Goal: Information Seeking & Learning: Learn about a topic

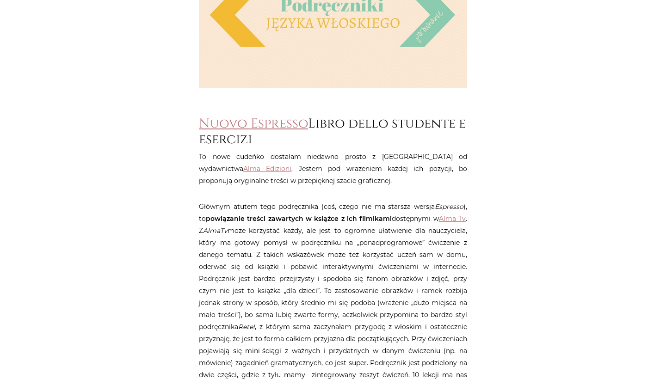
scroll to position [341, 0]
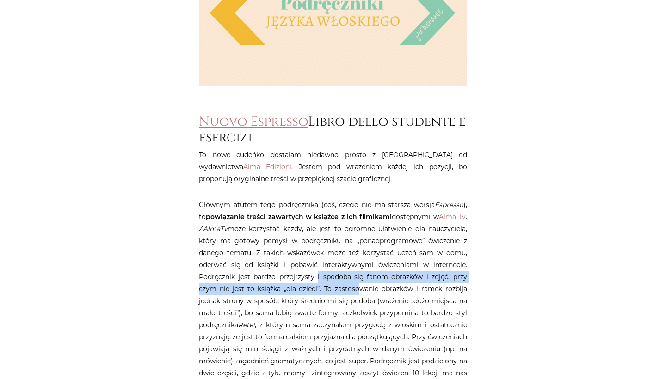
drag, startPoint x: 418, startPoint y: 280, endPoint x: 425, endPoint y: 260, distance: 20.6
click at [425, 260] on p "Głównym atutem tego podręcznika (coś, czego nie ma starsza wersja Espresso ), t…" at bounding box center [333, 301] width 268 height 204
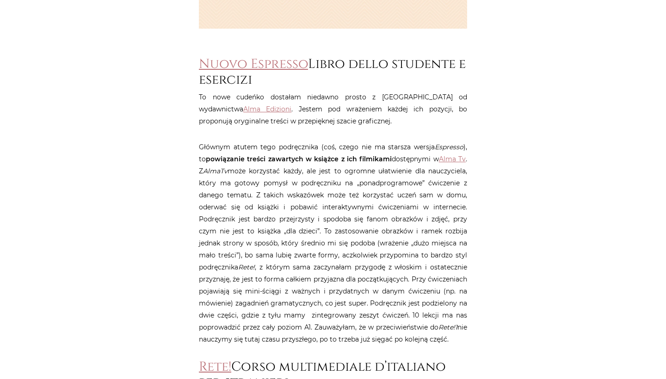
scroll to position [407, 0]
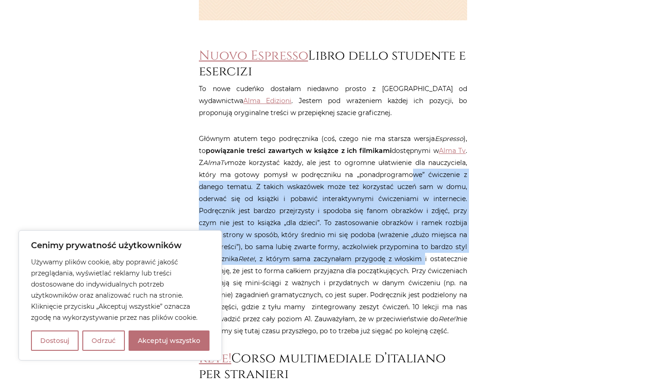
drag, startPoint x: 425, startPoint y: 260, endPoint x: 405, endPoint y: 172, distance: 90.5
click at [405, 172] on p "Głównym atutem tego podręcznika (coś, czego nie ma starsza wersja Espresso ), t…" at bounding box center [333, 235] width 268 height 204
click at [320, 252] on p "Głównym atutem tego podręcznika (coś, czego nie ma starsza wersja Espresso ), t…" at bounding box center [333, 235] width 268 height 204
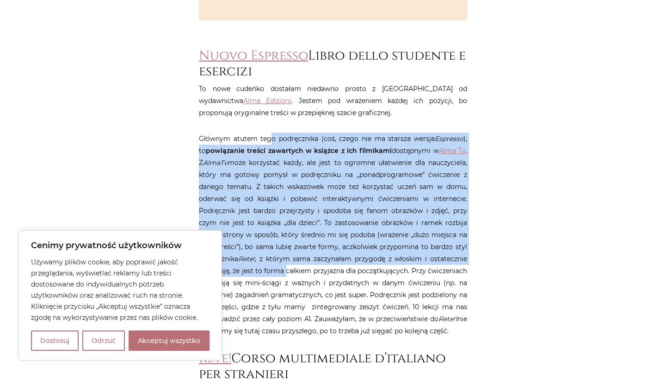
drag, startPoint x: 287, startPoint y: 264, endPoint x: 267, endPoint y: 138, distance: 127.4
click at [268, 136] on p "Głównym atutem tego podręcznika (coś, czego nie ma starsza wersja Espresso ), t…" at bounding box center [333, 235] width 268 height 204
click at [257, 195] on p "Głównym atutem tego podręcznika (coś, czego nie ma starsza wersja Espresso ), t…" at bounding box center [333, 235] width 268 height 204
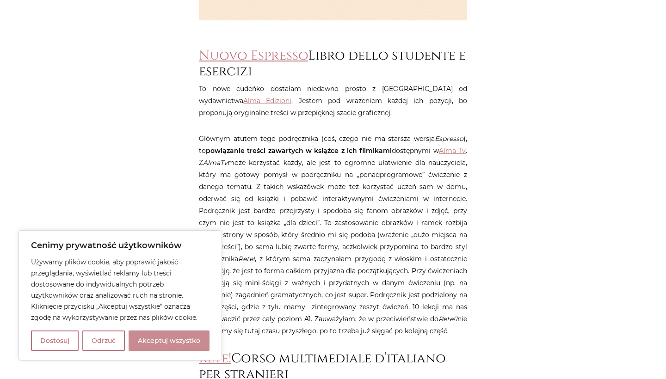
click at [165, 333] on button "Akceptuj wszystko" at bounding box center [169, 341] width 81 height 20
checkbox input "true"
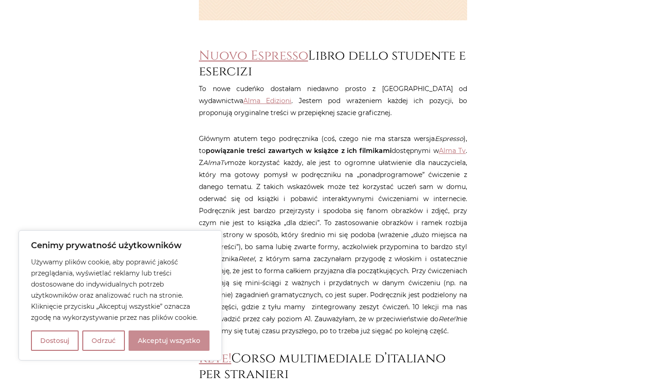
checkbox input "true"
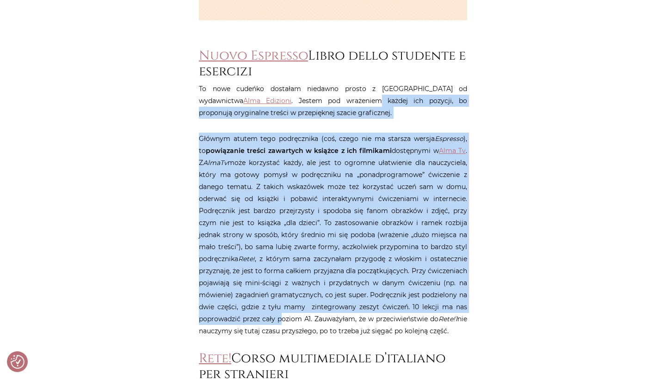
drag, startPoint x: 283, startPoint y: 316, endPoint x: 305, endPoint y: 97, distance: 219.9
click at [305, 97] on article "Strona główna / Blog / Inne / Porównanie podręczników do nauki włoskiego Porówn…" at bounding box center [333, 380] width 268 height 1351
click at [332, 278] on p "Głównym atutem tego podręcznika (coś, czego nie ma starsza wersja Espresso ), t…" at bounding box center [333, 235] width 268 height 204
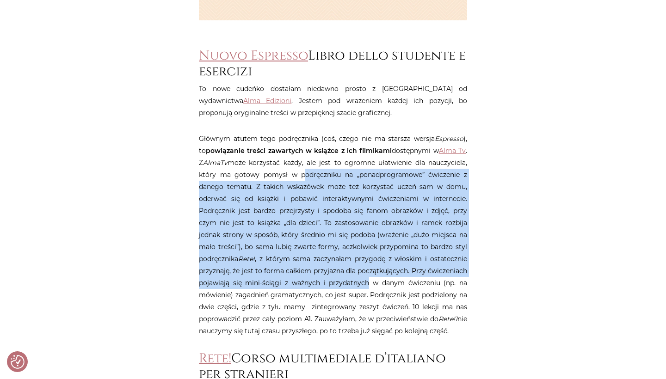
drag, startPoint x: 332, startPoint y: 278, endPoint x: 335, endPoint y: 170, distance: 108.7
click at [335, 170] on p "Głównym atutem tego podręcznika (coś, czego nie ma starsza wersja Espresso ), t…" at bounding box center [333, 235] width 268 height 204
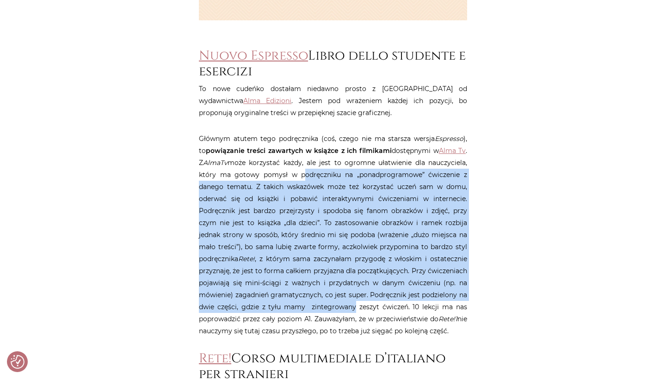
drag, startPoint x: 335, startPoint y: 170, endPoint x: 334, endPoint y: 308, distance: 138.3
click at [334, 308] on p "Głównym atutem tego podręcznika (coś, czego nie ma starsza wersja Espresso ), t…" at bounding box center [333, 235] width 268 height 204
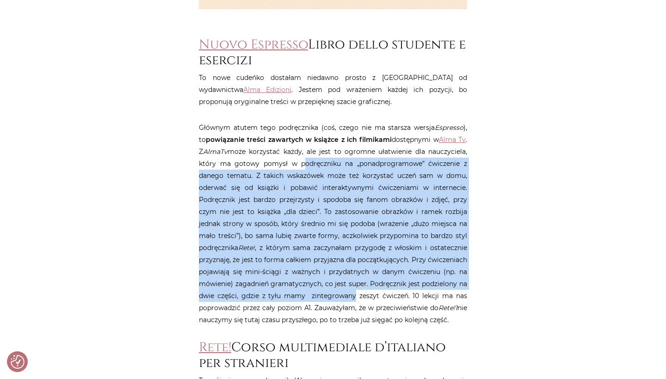
scroll to position [419, 0]
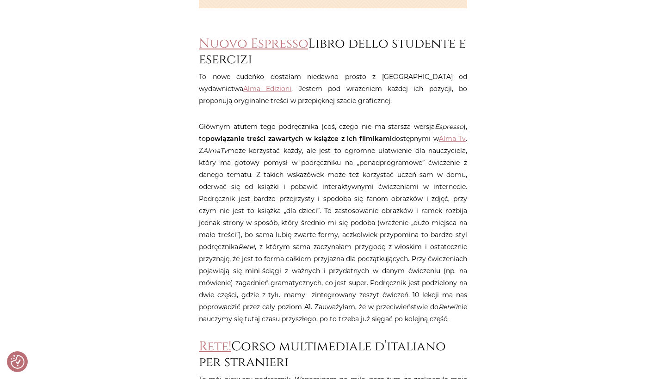
click at [334, 309] on p "Głównym atutem tego podręcznika (coś, czego nie ma starsza wersja Espresso ), t…" at bounding box center [333, 223] width 268 height 204
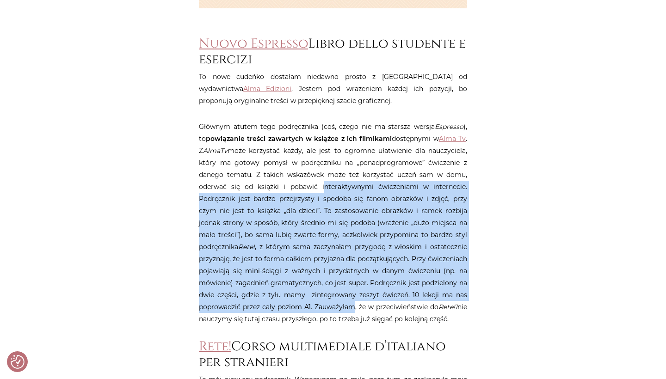
drag, startPoint x: 334, startPoint y: 309, endPoint x: 332, endPoint y: 183, distance: 126.8
click at [332, 183] on p "Głównym atutem tego podręcznika (coś, czego nie ma starsza wersja Espresso ), t…" at bounding box center [333, 223] width 268 height 204
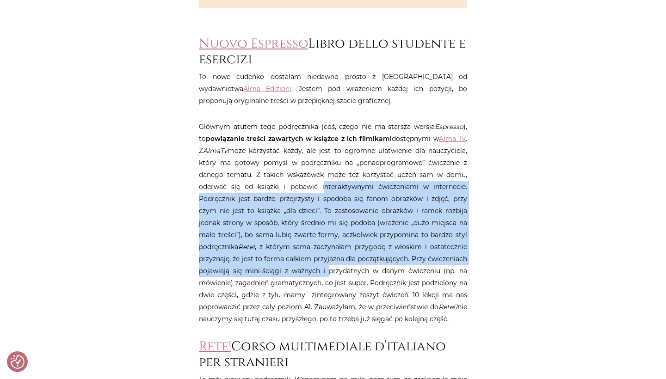
drag, startPoint x: 332, startPoint y: 183, endPoint x: 325, endPoint y: 266, distance: 83.5
click at [325, 266] on p "Głównym atutem tego podręcznika (coś, czego nie ma starsza wersja Espresso ), t…" at bounding box center [333, 223] width 268 height 204
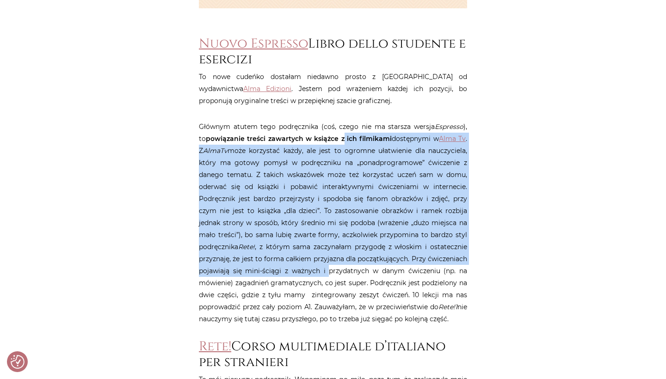
drag, startPoint x: 325, startPoint y: 266, endPoint x: 334, endPoint y: 133, distance: 133.1
click at [334, 133] on p "Głównym atutem tego podręcznika (coś, czego nie ma starsza wersja Espresso ), t…" at bounding box center [333, 223] width 268 height 204
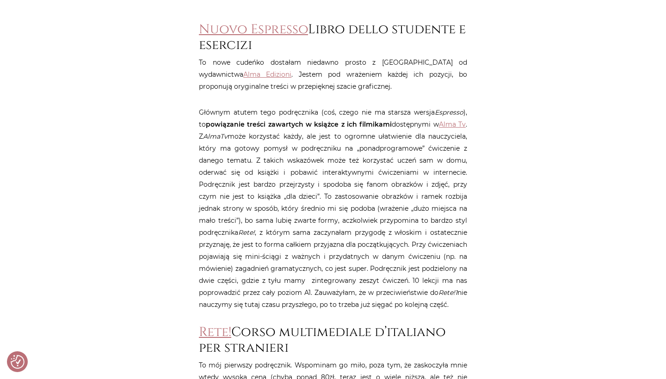
scroll to position [435, 0]
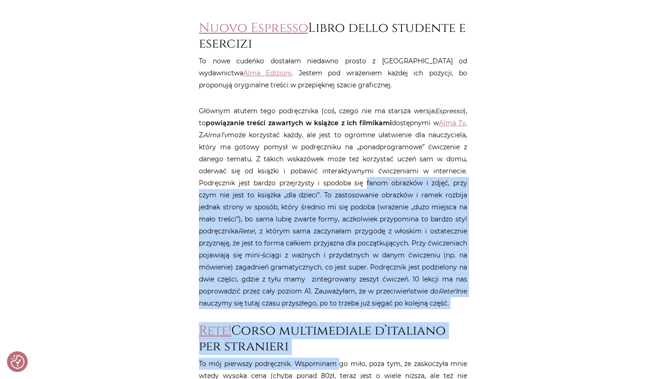
drag, startPoint x: 340, startPoint y: 366, endPoint x: 352, endPoint y: 173, distance: 193.2
click at [352, 173] on article "Strona główna / Blog / Inne / Porównanie podręczników do nauki włoskiego Porówn…" at bounding box center [333, 352] width 268 height 1351
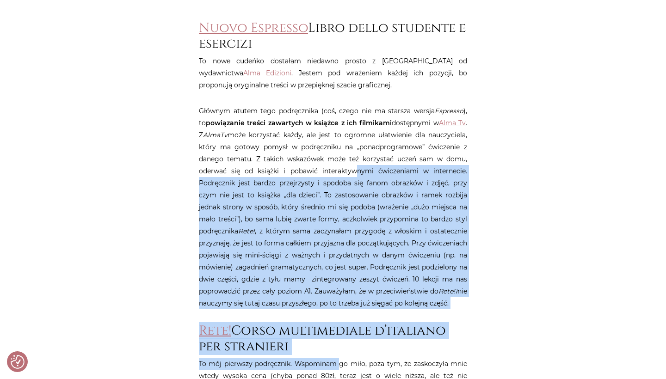
click at [352, 173] on p "Głównym atutem tego podręcznika (coś, czego nie ma starsza wersja Espresso ), t…" at bounding box center [333, 207] width 268 height 204
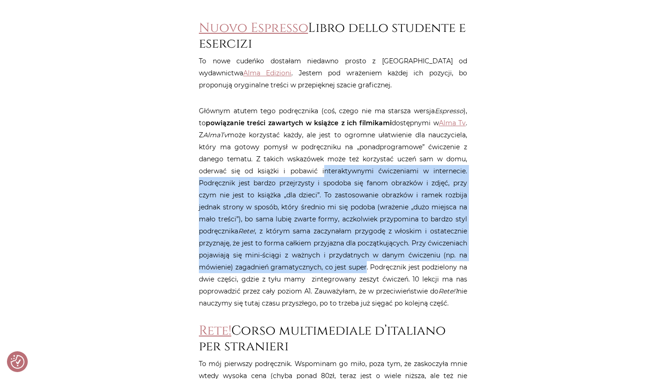
drag, startPoint x: 352, startPoint y: 173, endPoint x: 363, endPoint y: 268, distance: 96.4
click at [363, 268] on p "Głównym atutem tego podręcznika (coś, czego nie ma starsza wersja Espresso ), t…" at bounding box center [333, 207] width 268 height 204
drag, startPoint x: 363, startPoint y: 268, endPoint x: 364, endPoint y: 167, distance: 101.3
click at [364, 167] on p "Głównym atutem tego podręcznika (coś, czego nie ma starsza wersja Espresso ), t…" at bounding box center [333, 207] width 268 height 204
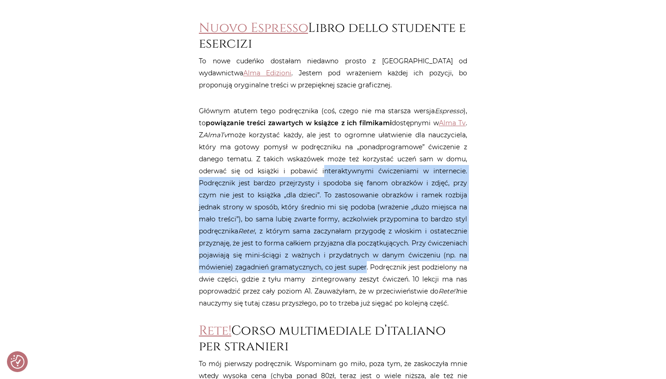
click at [364, 167] on p "Głównym atutem tego podręcznika (coś, czego nie ma starsza wersja Espresso ), t…" at bounding box center [333, 207] width 268 height 204
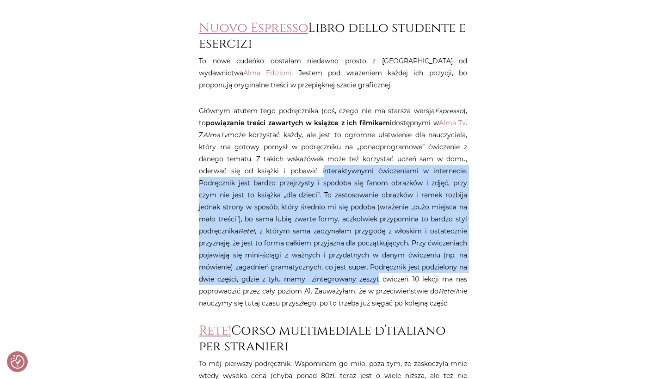
drag, startPoint x: 364, startPoint y: 167, endPoint x: 369, endPoint y: 275, distance: 107.9
click at [369, 275] on p "Głównym atutem tego podręcznika (coś, czego nie ma starsza wersja Espresso ), t…" at bounding box center [333, 207] width 268 height 204
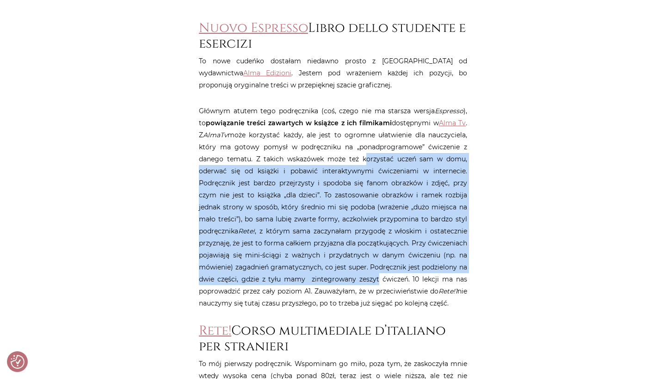
drag, startPoint x: 369, startPoint y: 275, endPoint x: 370, endPoint y: 162, distance: 112.4
click at [370, 162] on p "Głównym atutem tego podręcznika (coś, czego nie ma starsza wersja Espresso ), t…" at bounding box center [333, 207] width 268 height 204
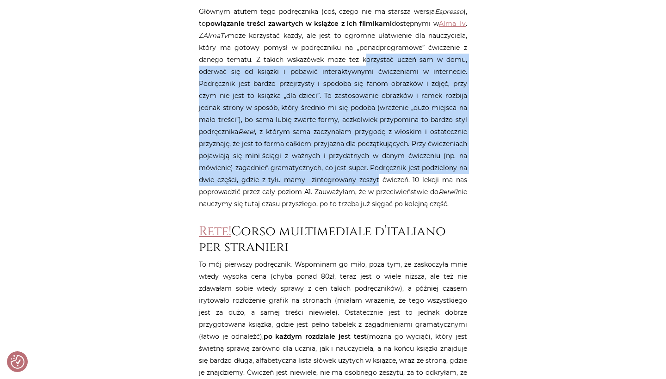
scroll to position [537, 0]
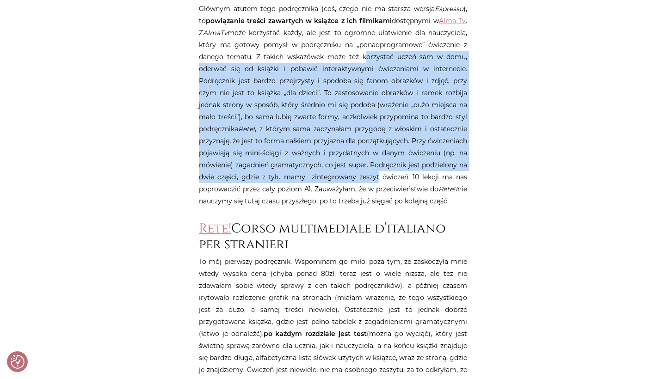
drag, startPoint x: 372, startPoint y: 199, endPoint x: 372, endPoint y: 250, distance: 50.4
click at [372, 250] on article "Strona główna / Blog / Inne / Porównanie podręczników do nauki włoskiego Porówn…" at bounding box center [333, 250] width 268 height 1351
click at [372, 250] on h2 "Rete! Corso multimediale d’italiano per stranieri" at bounding box center [333, 236] width 268 height 31
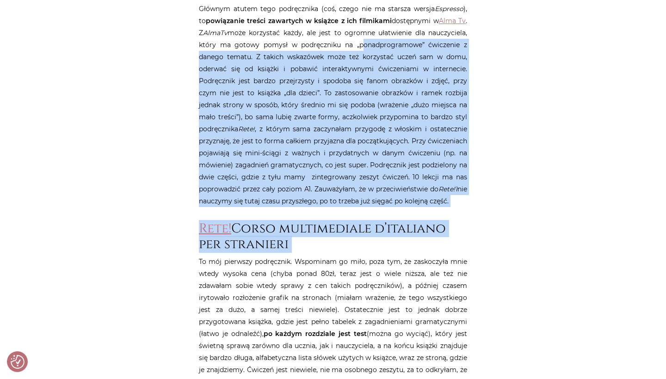
drag, startPoint x: 372, startPoint y: 250, endPoint x: 369, endPoint y: 46, distance: 204.0
click at [369, 46] on article "Strona główna / Blog / Inne / Porównanie podręczników do nauki włoskiego Porówn…" at bounding box center [333, 250] width 268 height 1351
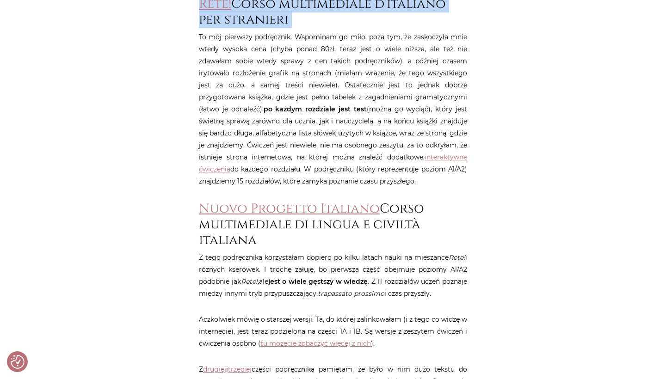
scroll to position [762, 0]
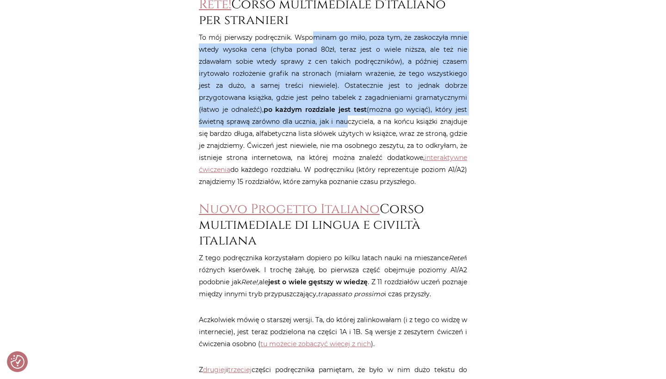
drag, startPoint x: 326, startPoint y: 115, endPoint x: 314, endPoint y: 33, distance: 82.7
click at [314, 33] on p "To mój pierwszy podręcznik. Wspominam go miło, poza tym, że zaskoczyła mnie wte…" at bounding box center [333, 109] width 268 height 156
drag, startPoint x: 314, startPoint y: 33, endPoint x: 315, endPoint y: 115, distance: 81.9
click at [315, 115] on p "To mój pierwszy podręcznik. Wspominam go miło, poza tym, że zaskoczyła mnie wte…" at bounding box center [333, 109] width 268 height 156
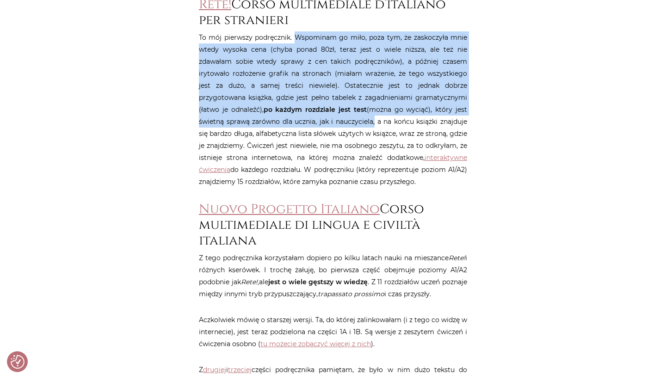
click at [315, 116] on p "To mój pierwszy podręcznik. Wspominam go miło, poza tym, że zaskoczyła mnie wte…" at bounding box center [333, 109] width 268 height 156
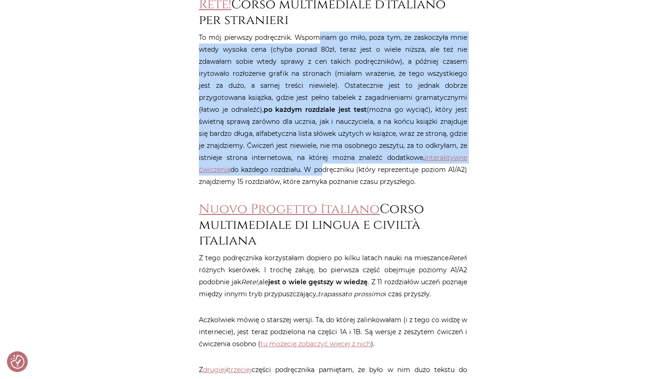
drag, startPoint x: 317, startPoint y: 170, endPoint x: 317, endPoint y: 37, distance: 132.7
click at [317, 37] on p "To mój pierwszy podręcznik. Wspominam go miło, poza tym, że zaskoczyła mnie wte…" at bounding box center [333, 109] width 268 height 156
drag, startPoint x: 317, startPoint y: 37, endPoint x: 316, endPoint y: 160, distance: 122.6
click at [316, 162] on p "To mój pierwszy podręcznik. Wspominam go miło, poza tym, że zaskoczyła mnie wte…" at bounding box center [333, 109] width 268 height 156
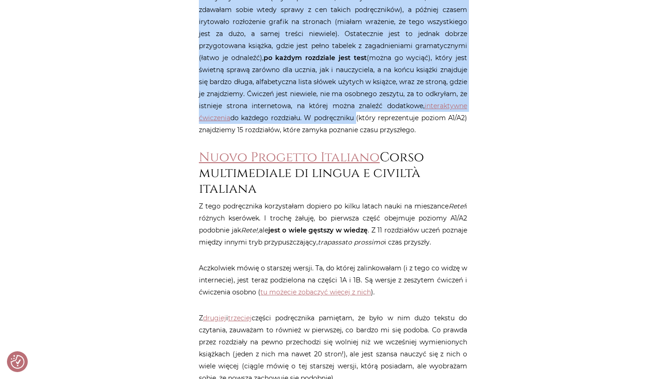
scroll to position [826, 0]
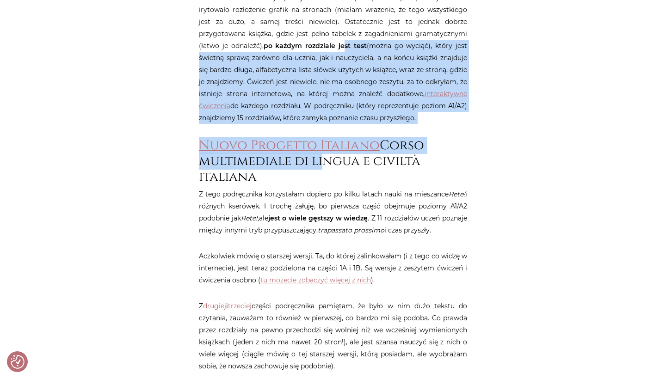
drag, startPoint x: 316, startPoint y: 160, endPoint x: 315, endPoint y: 46, distance: 114.2
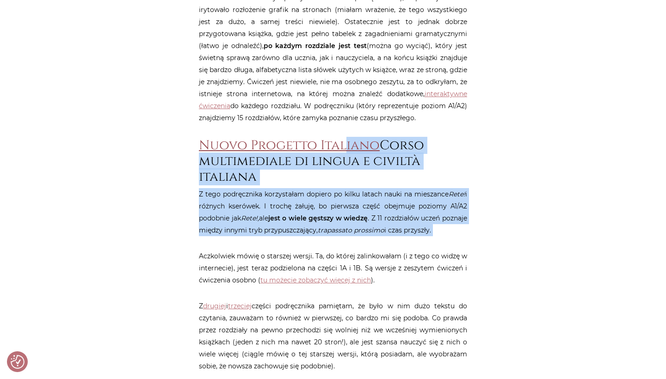
drag, startPoint x: 338, startPoint y: 247, endPoint x: 343, endPoint y: 138, distance: 109.3
click at [343, 138] on link "Nuovo Progetto Italiano" at bounding box center [289, 145] width 181 height 17
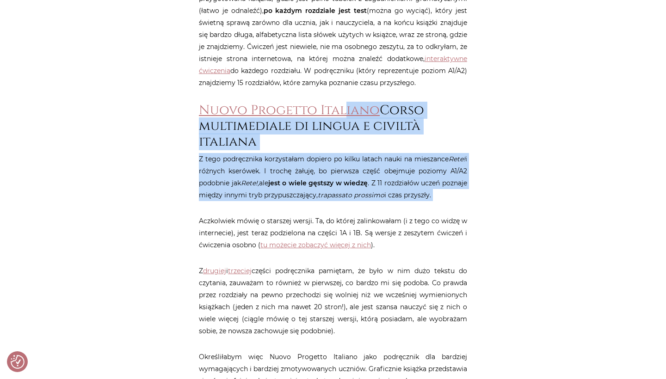
scroll to position [861, 0]
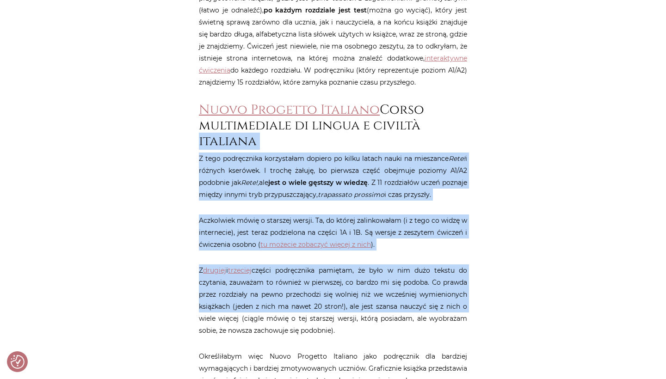
drag, startPoint x: 469, startPoint y: 308, endPoint x: 492, endPoint y: 126, distance: 182.7
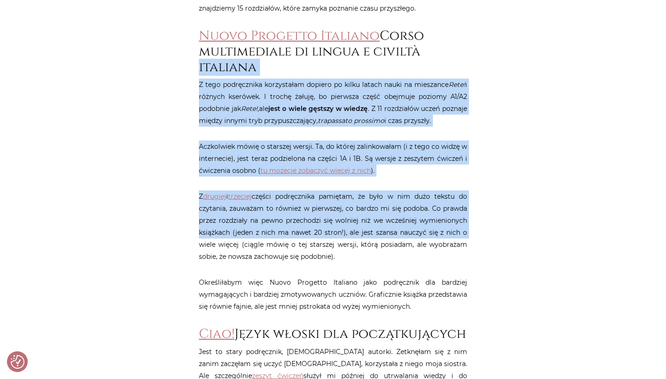
scroll to position [936, 0]
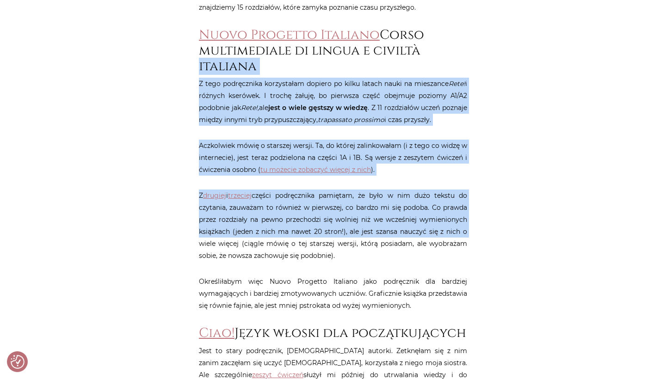
click at [345, 227] on p "Z drugiej i trzeciej części podręcznika pamiętam, że było w nim dużo tekstu do …" at bounding box center [333, 226] width 268 height 72
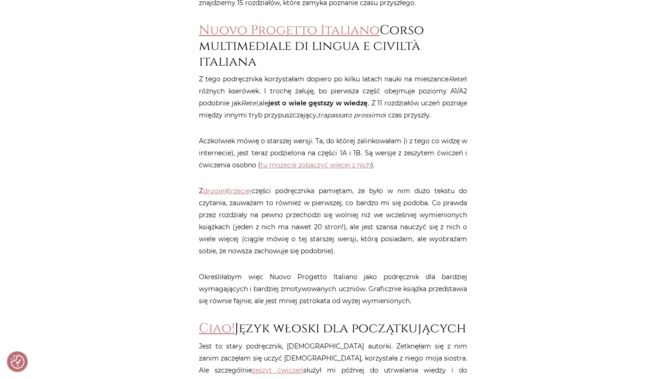
scroll to position [943, 0]
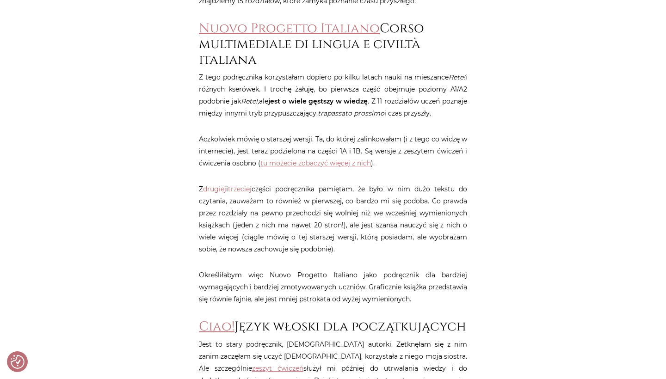
drag, startPoint x: 345, startPoint y: 247, endPoint x: 347, endPoint y: 90, distance: 156.8
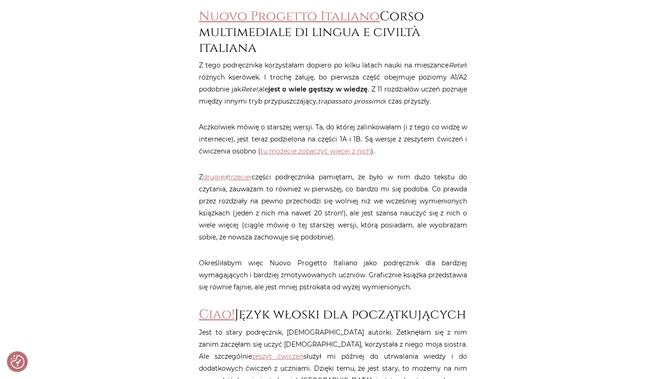
scroll to position [956, 0]
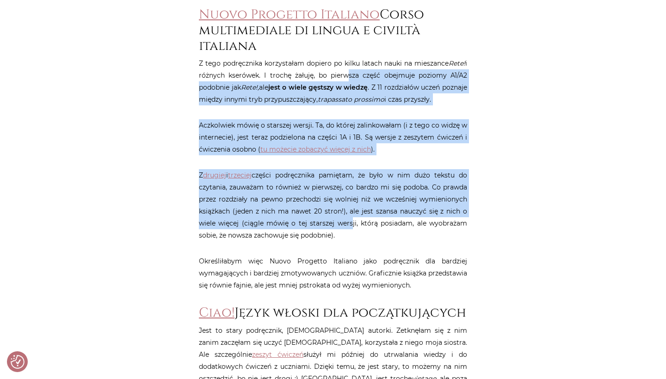
drag, startPoint x: 349, startPoint y: 215, endPoint x: 345, endPoint y: 73, distance: 142.5
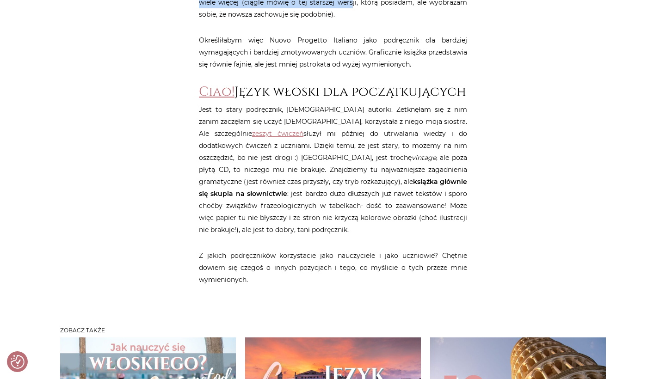
scroll to position [1184, 0]
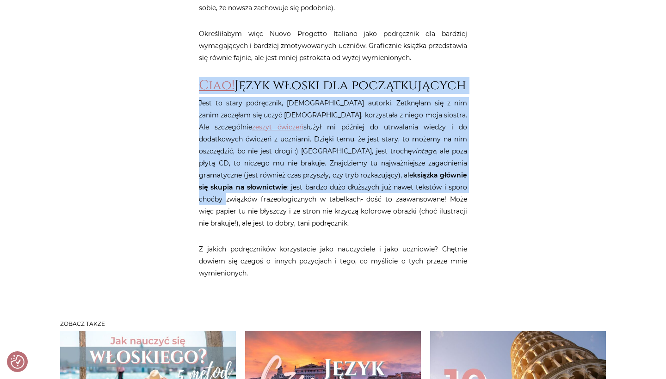
drag, startPoint x: 368, startPoint y: 204, endPoint x: 368, endPoint y: 65, distance: 138.8
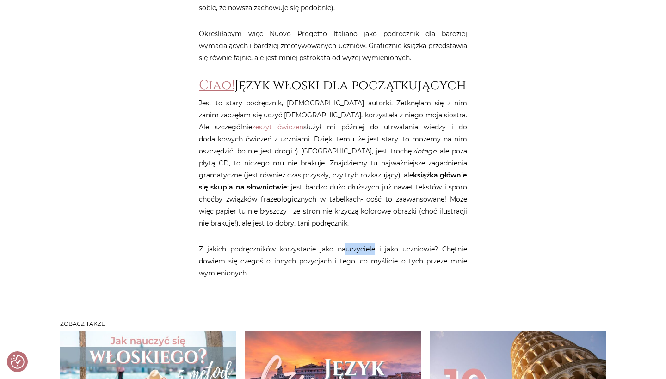
drag, startPoint x: 344, startPoint y: 260, endPoint x: 373, endPoint y: 262, distance: 29.2
click at [373, 263] on p "Z jakich podręczników korzystacie jako nauczyciele i jako uczniowie? Chętnie do…" at bounding box center [333, 261] width 268 height 36
drag, startPoint x: 378, startPoint y: 284, endPoint x: 382, endPoint y: 104, distance: 180.9
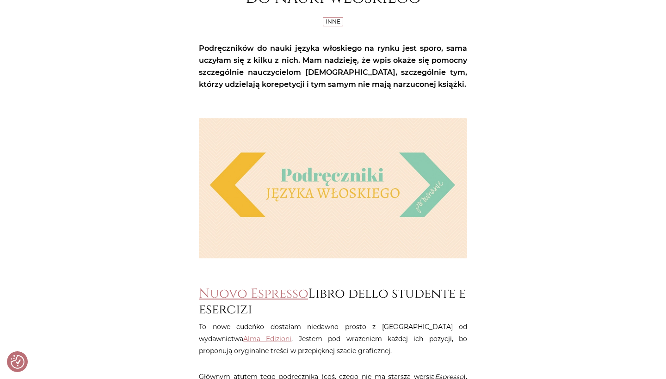
scroll to position [170, 0]
